Goal: Transaction & Acquisition: Purchase product/service

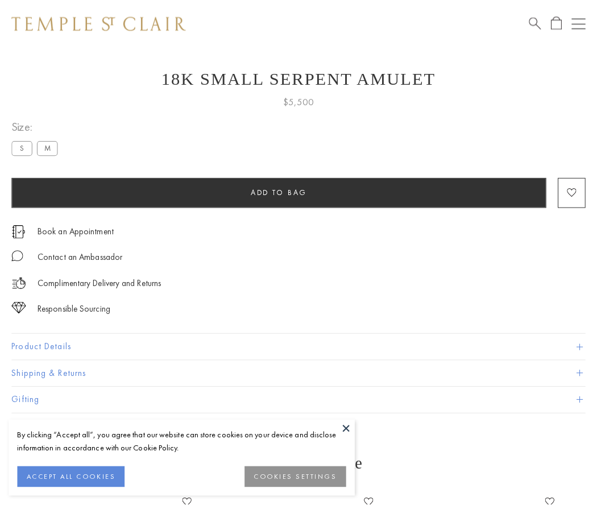
scroll to position [19, 0]
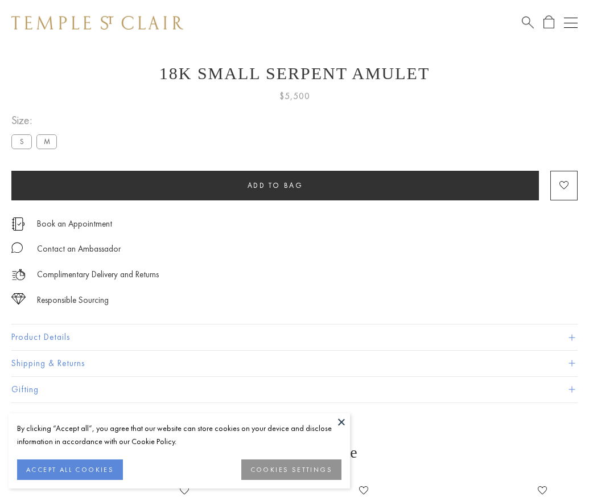
click at [275, 185] on span "Add to bag" at bounding box center [275, 185] width 56 height 10
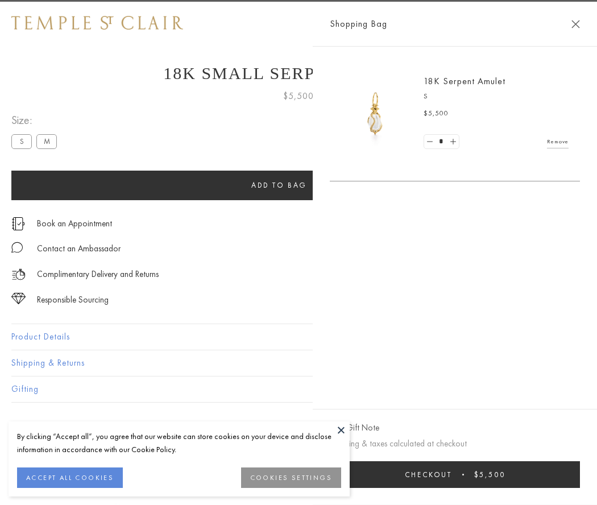
click at [452, 474] on span "Checkout" at bounding box center [428, 475] width 47 height 10
